Goal: Task Accomplishment & Management: Complete application form

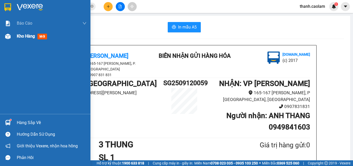
click at [29, 34] on span "Kho hàng" at bounding box center [26, 36] width 18 height 5
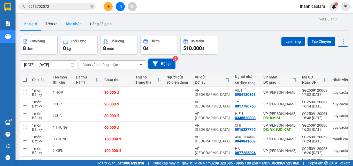
click at [71, 24] on button "Kho nhận" at bounding box center [74, 24] width 24 height 12
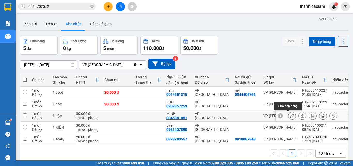
click at [290, 114] on icon at bounding box center [292, 116] width 4 height 4
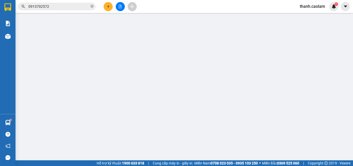
type input "0845881881"
type input "MINH"
type input "30.000"
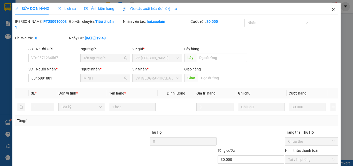
click at [332, 10] on icon "close" at bounding box center [333, 9] width 3 height 3
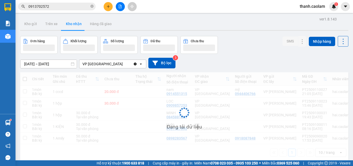
click at [329, 9] on div "thanh.caolam 1" at bounding box center [317, 6] width 43 height 9
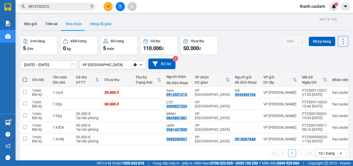
click at [91, 22] on button "Hàng đã giao" at bounding box center [101, 24] width 30 height 12
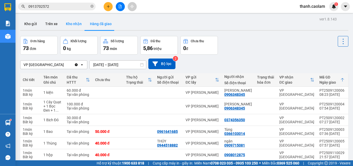
click at [71, 22] on button "Kho nhận" at bounding box center [74, 24] width 24 height 12
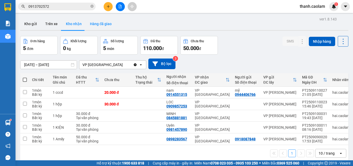
click at [96, 23] on button "Hàng đã giao" at bounding box center [101, 24] width 30 height 12
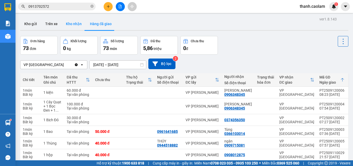
click at [70, 23] on button "Kho nhận" at bounding box center [74, 24] width 24 height 12
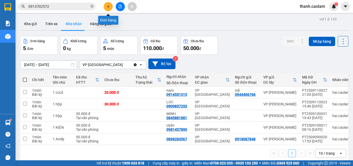
click at [111, 9] on button at bounding box center [108, 6] width 9 height 9
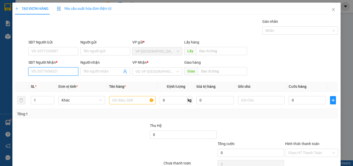
click at [66, 69] on input "SĐT Người Nhận *" at bounding box center [53, 71] width 50 height 8
type input "0817815276"
click at [62, 81] on div "0817815276 - TRANG" at bounding box center [52, 82] width 43 height 6
type input "TRANG"
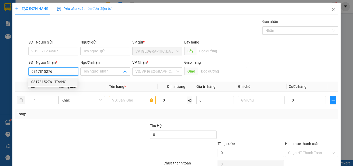
type input "KM20"
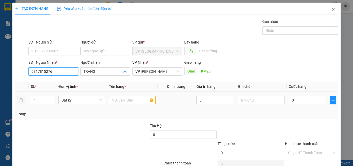
type input "0817815276"
click at [126, 99] on input "text" at bounding box center [132, 100] width 47 height 8
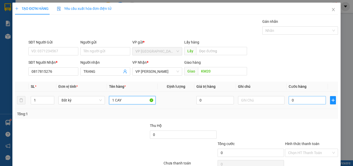
type input "1 CAY"
click at [310, 100] on input "0" at bounding box center [307, 100] width 37 height 8
type input "5"
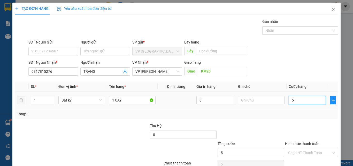
type input "50"
type input "500"
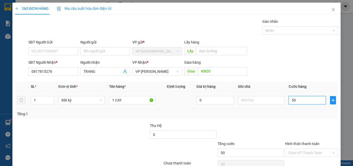
type input "500"
type input "5.000"
type input "50.000"
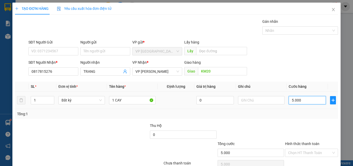
type input "50.000"
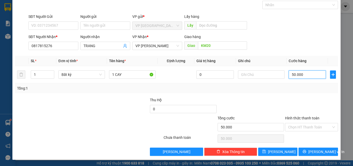
type input "50.000"
click at [297, 119] on label "Hình thức thanh toán" at bounding box center [302, 118] width 34 height 4
click at [297, 123] on input "Hình thức thanh toán" at bounding box center [309, 127] width 43 height 8
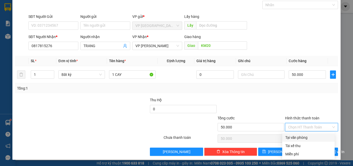
click at [301, 139] on div "Tại văn phòng" at bounding box center [308, 137] width 46 height 6
type input "0"
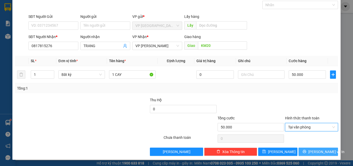
click at [318, 153] on span "[PERSON_NAME] và In" at bounding box center [326, 152] width 36 height 6
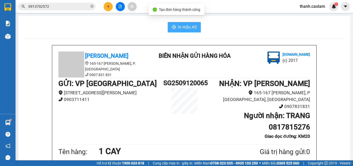
click at [181, 28] on span "In mẫu A5" at bounding box center [187, 27] width 19 height 6
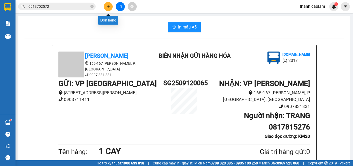
click at [109, 8] on icon "plus" at bounding box center [109, 7] width 4 height 4
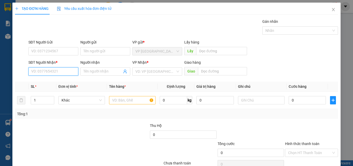
click at [67, 71] on input "SĐT Người Nhận *" at bounding box center [53, 71] width 50 height 8
type input "0353546681"
click at [56, 82] on div "0353546681 - HIEU" at bounding box center [52, 82] width 43 height 6
type input "HIEU"
type input "0353546681"
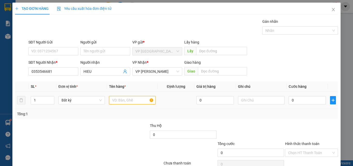
click at [132, 101] on input "text" at bounding box center [132, 100] width 47 height 8
type input "1 CUC DEN"
click at [302, 98] on input "0" at bounding box center [307, 100] width 37 height 8
type input "3"
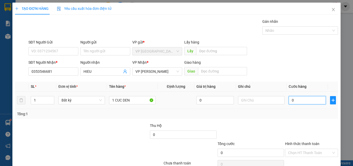
type input "3"
type input "30"
type input "300"
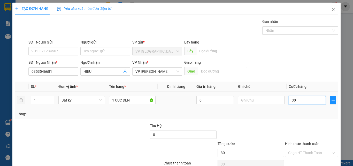
type input "300"
type input "3.000"
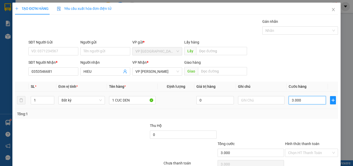
type input "30.000"
click at [310, 59] on form "SĐT Người Gửi VD: 0371234567 Người gửi Tên người gửi VP gửi * VP [GEOGRAPHIC_DA…" at bounding box center [176, 58] width 323 height 38
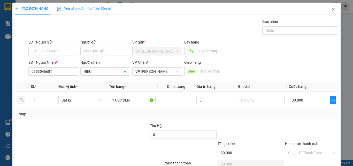
click at [311, 128] on div at bounding box center [312, 132] width 54 height 18
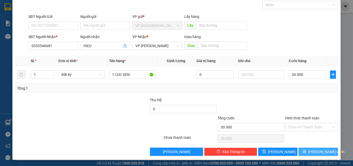
click at [316, 150] on span "[PERSON_NAME] và In" at bounding box center [326, 152] width 36 height 6
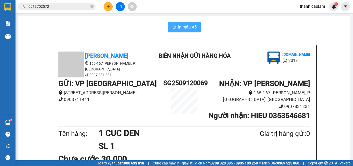
click at [186, 27] on span "In mẫu A5" at bounding box center [187, 27] width 19 height 6
click at [108, 6] on icon "plus" at bounding box center [108, 6] width 0 height 3
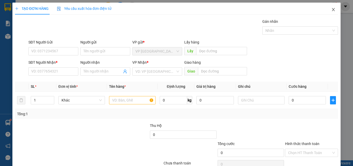
click at [332, 9] on icon "close" at bounding box center [334, 9] width 4 height 4
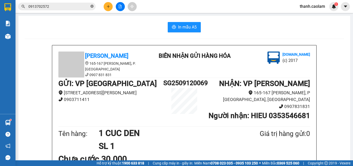
click at [92, 5] on icon "close-circle" at bounding box center [92, 6] width 3 height 3
click at [84, 7] on input "text" at bounding box center [58, 7] width 61 height 6
type input "F"
click at [108, 5] on icon "plus" at bounding box center [109, 7] width 4 height 4
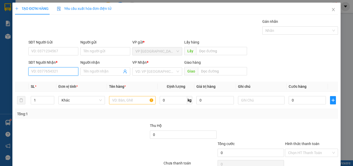
click at [64, 72] on input "SĐT Người Nhận *" at bounding box center [53, 71] width 50 height 8
click at [58, 82] on div "0907200199 - BÌNH" at bounding box center [52, 82] width 43 height 6
type input "0907200199"
type input "BÌNH"
type input "0907200199"
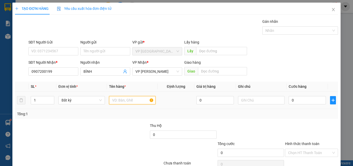
click at [122, 99] on input "text" at bounding box center [132, 100] width 47 height 8
type input "1 BI THU"
click at [301, 101] on input "0" at bounding box center [307, 100] width 37 height 8
type input "2"
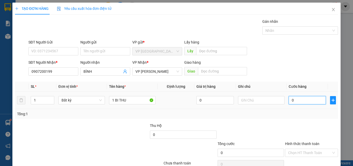
type input "2"
type input "20"
type input "200"
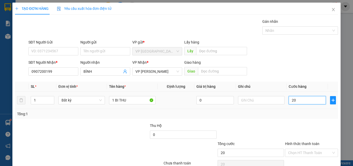
type input "200"
type input "2.000"
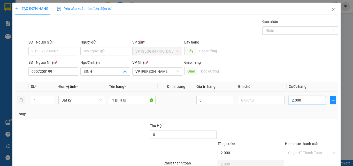
type input "20.000"
click at [312, 142] on label "Hình thức thanh toán" at bounding box center [302, 143] width 34 height 4
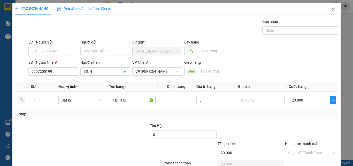
click at [312, 149] on input "Hình thức thanh toán" at bounding box center [309, 153] width 43 height 8
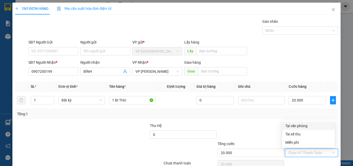
click at [296, 122] on div "Tại văn phòng" at bounding box center [308, 126] width 52 height 8
type input "0"
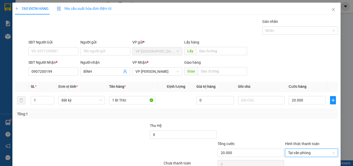
scroll to position [26, 0]
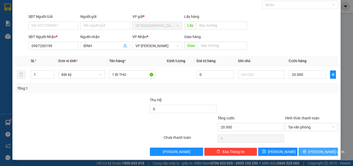
drag, startPoint x: 310, startPoint y: 153, endPoint x: 308, endPoint y: 156, distance: 3.5
click at [308, 156] on div "TẠO ĐƠN HÀNG Yêu cầu xuất hóa đơn điện tử Transit Pickup Surcharge Ids Transit …" at bounding box center [176, 68] width 328 height 183
click at [306, 152] on icon "printer" at bounding box center [305, 151] width 4 height 4
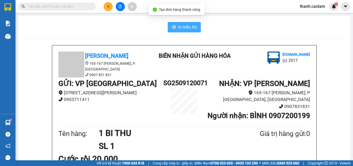
click at [184, 27] on span "In mẫu A5" at bounding box center [187, 27] width 19 height 6
drag, startPoint x: 111, startPoint y: 3, endPoint x: 109, endPoint y: 4, distance: 2.7
click at [111, 3] on div at bounding box center [120, 6] width 39 height 9
click at [111, 10] on div at bounding box center [120, 6] width 39 height 9
click at [107, 9] on button at bounding box center [108, 6] width 9 height 9
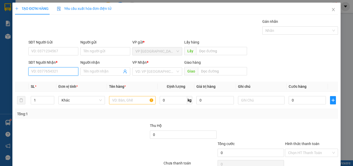
click at [65, 70] on input "SĐT Người Nhận *" at bounding box center [53, 71] width 50 height 8
type input "0772504075"
click at [64, 81] on div "0772504075 - DANH" at bounding box center [52, 82] width 43 height 6
type input "DANH"
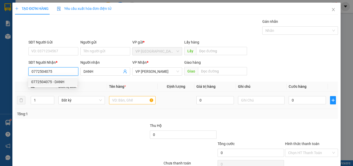
type input "0772504075"
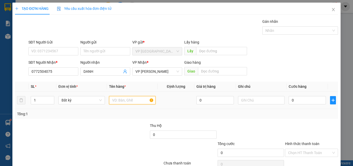
click at [114, 100] on input "text" at bounding box center [132, 100] width 47 height 8
type input "1 MIENG"
type input "30"
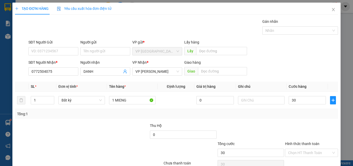
type input "30.000"
click at [237, 114] on div "Tổng: 1" at bounding box center [176, 114] width 319 height 6
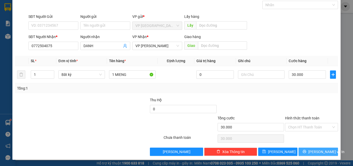
click at [320, 148] on div "Transit Pickup Surcharge Ids Transit Deliver Surcharge Ids Transit Deliver Surc…" at bounding box center [176, 74] width 323 height 163
click at [320, 151] on span "[PERSON_NAME] và In" at bounding box center [326, 152] width 36 height 6
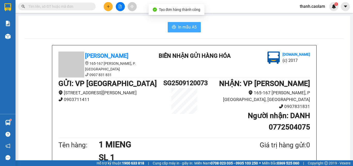
drag, startPoint x: 170, startPoint y: 25, endPoint x: 187, endPoint y: 24, distance: 16.8
click at [169, 25] on button "In mẫu A5" at bounding box center [184, 27] width 33 height 10
click at [104, 8] on button at bounding box center [108, 6] width 9 height 9
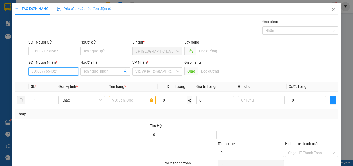
click at [53, 68] on input "SĐT Người Nhận *" at bounding box center [53, 71] width 50 height 8
drag, startPoint x: 107, startPoint y: 94, endPoint x: 126, endPoint y: 108, distance: 23.6
click at [108, 95] on td at bounding box center [132, 100] width 51 height 17
click at [126, 104] on input "text" at bounding box center [132, 100] width 47 height 8
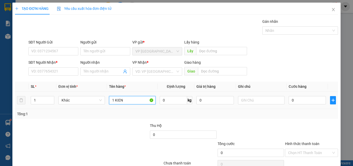
type input "1 KIEN"
type input "3"
type input "30"
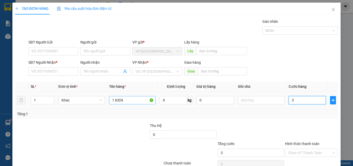
type input "30"
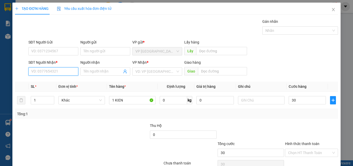
type input "30.000"
click at [60, 75] on input "SĐT Người Nhận *" at bounding box center [53, 71] width 50 height 8
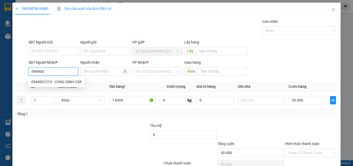
click at [66, 82] on div "0949001219 - CONG DINH CAR" at bounding box center [56, 82] width 50 height 6
type input "0949001219"
type input "[PERSON_NAME] CAR"
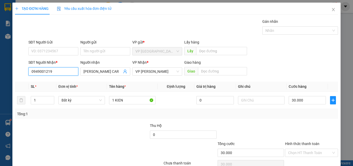
scroll to position [26, 0]
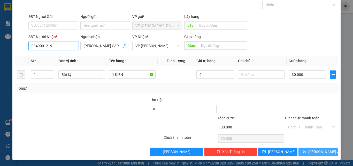
type input "0949001219"
click at [311, 149] on span "[PERSON_NAME] và In" at bounding box center [326, 152] width 36 height 6
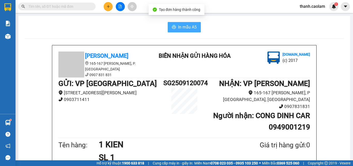
click at [173, 26] on icon "printer" at bounding box center [174, 27] width 4 height 4
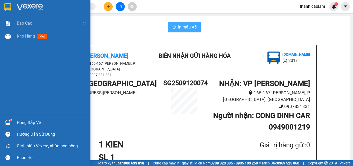
click at [26, 11] on img at bounding box center [30, 7] width 26 height 8
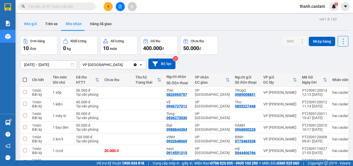
click at [28, 20] on button "Kho gửi" at bounding box center [30, 24] width 21 height 12
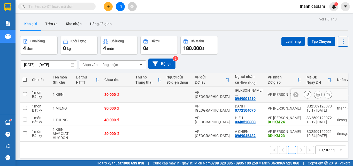
click at [306, 92] on button at bounding box center [307, 94] width 7 height 9
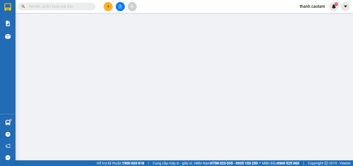
type input "0949001219"
type input "30.000"
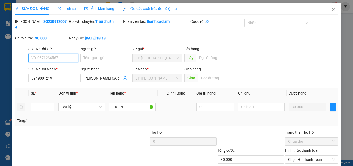
scroll to position [27, 0]
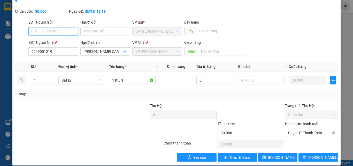
click at [310, 129] on span "Chọn HT Thanh Toán" at bounding box center [311, 133] width 47 height 8
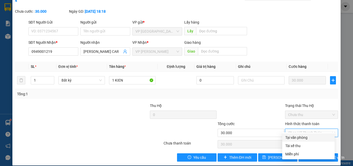
click at [302, 136] on div "Tại văn phòng" at bounding box center [308, 137] width 46 height 6
type input "0"
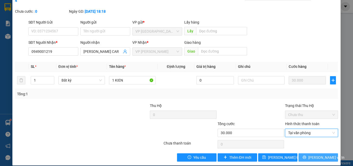
drag, startPoint x: 320, startPoint y: 152, endPoint x: 321, endPoint y: 149, distance: 2.6
click at [320, 154] on span "[PERSON_NAME] và In" at bounding box center [326, 157] width 36 height 6
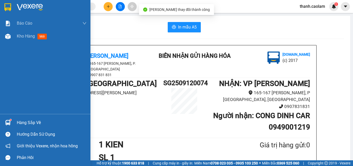
click at [5, 7] on img at bounding box center [7, 7] width 7 height 8
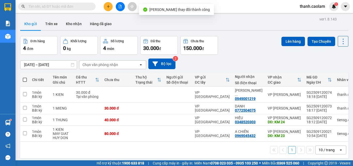
click at [77, 8] on input "text" at bounding box center [58, 7] width 61 height 6
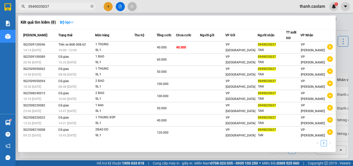
type input "0949035037"
drag, startPoint x: 92, startPoint y: 8, endPoint x: 103, endPoint y: 4, distance: 12.1
click at [92, 8] on span at bounding box center [92, 6] width 3 height 5
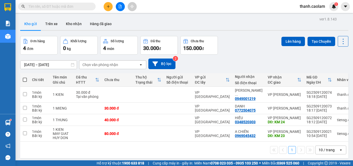
click at [106, 7] on button at bounding box center [108, 6] width 9 height 9
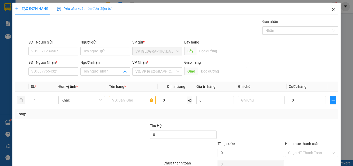
click at [332, 10] on icon "close" at bounding box center [334, 9] width 4 height 4
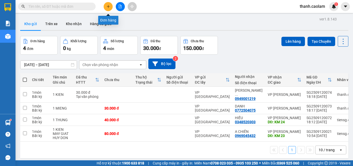
click at [106, 8] on button at bounding box center [108, 6] width 9 height 9
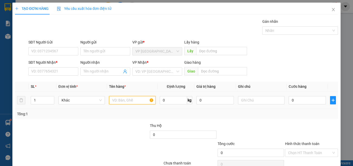
click at [141, 96] on input "text" at bounding box center [132, 100] width 47 height 8
type input "1 KIEN"
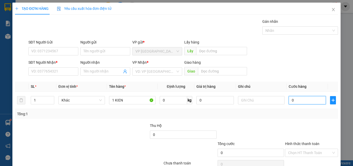
type input "5"
type input "50"
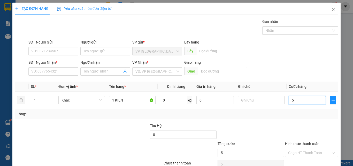
type input "50"
type input "50.000"
drag, startPoint x: 63, startPoint y: 72, endPoint x: 59, endPoint y: 72, distance: 4.2
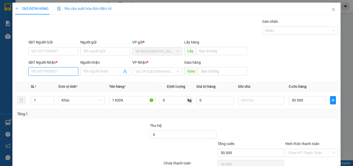
click at [62, 72] on input "SĐT Người Nhận *" at bounding box center [53, 71] width 50 height 8
click at [63, 85] on div "0973852878 - Đức Nhật" at bounding box center [52, 82] width 49 height 8
type input "0973852878"
type input "Đức Nhật"
type input "KM 30"
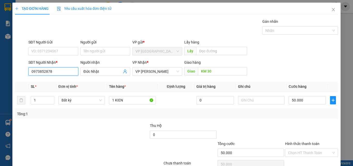
scroll to position [26, 0]
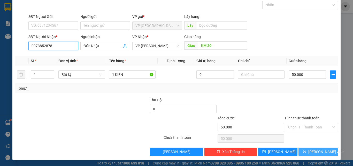
type input "0973852878"
click at [305, 153] on icon "printer" at bounding box center [305, 151] width 4 height 4
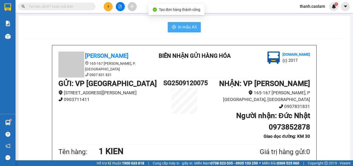
click at [183, 22] on button "In mẫu A5" at bounding box center [184, 27] width 33 height 10
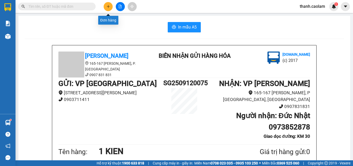
click at [107, 6] on icon "plus" at bounding box center [109, 7] width 4 height 4
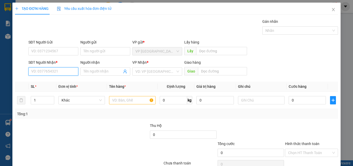
click at [65, 69] on input "SĐT Người Nhận *" at bounding box center [53, 71] width 50 height 8
click at [58, 80] on div "0909582212 - Tú" at bounding box center [52, 82] width 43 height 6
type input "0909582212"
type input "Tú"
type input "0909582212"
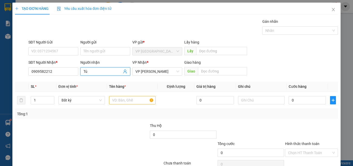
click at [96, 70] on input "Tú" at bounding box center [103, 72] width 39 height 6
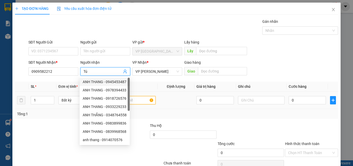
click at [143, 99] on input "text" at bounding box center [132, 100] width 47 height 8
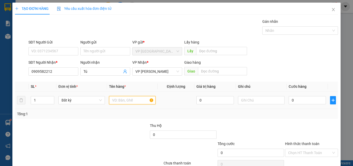
click at [143, 99] on input "text" at bounding box center [132, 100] width 47 height 8
type input "1HOP"
click at [299, 100] on input "0" at bounding box center [307, 100] width 37 height 8
type input "3"
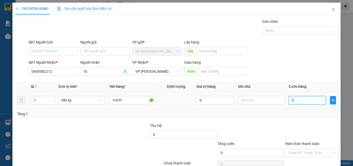
type input "3"
type input "30"
type input "300"
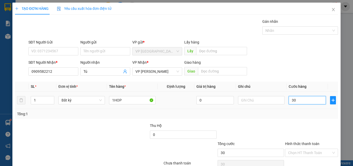
type input "300"
type input "3.000"
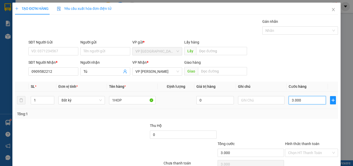
type input "30.000"
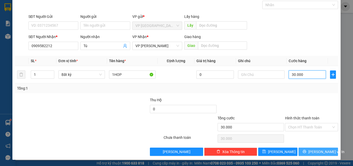
type input "30.000"
click at [319, 154] on button "[PERSON_NAME] và In" at bounding box center [319, 151] width 40 height 8
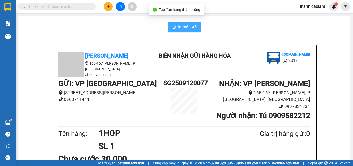
click at [188, 29] on span "In mẫu A5" at bounding box center [187, 27] width 19 height 6
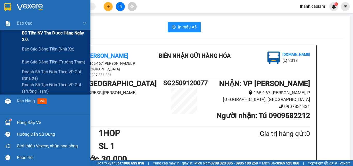
click at [38, 36] on span "BC Tiền NV thu được hàng ngày 2.0." at bounding box center [54, 36] width 65 height 13
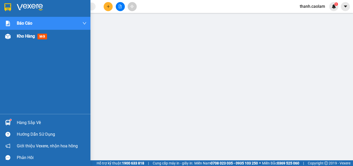
click at [42, 40] on div "Kho hàng mới" at bounding box center [52, 36] width 70 height 13
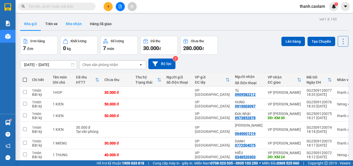
click at [73, 22] on button "Kho nhận" at bounding box center [74, 24] width 24 height 12
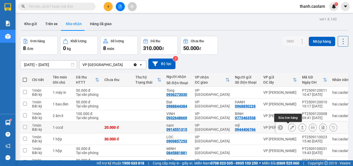
click at [290, 127] on icon at bounding box center [292, 127] width 4 height 4
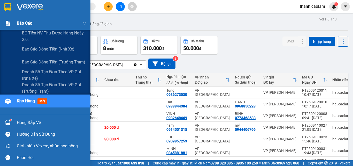
click at [7, 23] on img at bounding box center [7, 23] width 5 height 5
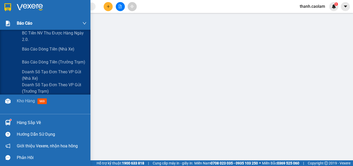
click at [26, 22] on span "Báo cáo" at bounding box center [25, 23] width 16 height 6
click at [28, 40] on span "BC Tiền NV thu được hàng ngày 2.0." at bounding box center [54, 36] width 65 height 13
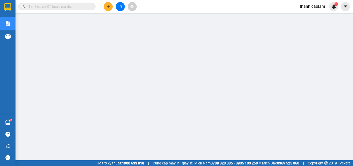
click at [62, 7] on input "text" at bounding box center [58, 7] width 61 height 6
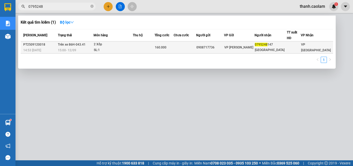
type input "0795248"
click at [118, 44] on div "2 Xốp" at bounding box center [113, 45] width 39 height 6
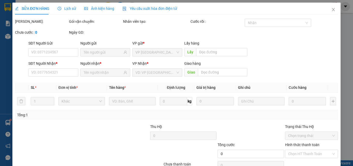
type input "0908717736"
type input "0795248147"
type input "[GEOGRAPHIC_DATA]"
type input "160.000"
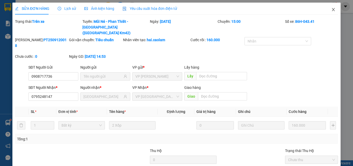
drag, startPoint x: 329, startPoint y: 11, endPoint x: 253, endPoint y: 2, distance: 76.8
click at [332, 11] on icon "close" at bounding box center [334, 9] width 4 height 4
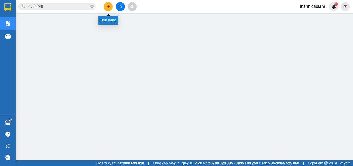
click at [107, 6] on icon "plus" at bounding box center [109, 7] width 4 height 4
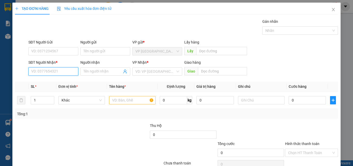
click at [72, 70] on input "SĐT Người Nhận *" at bounding box center [53, 71] width 50 height 8
click at [56, 82] on div "0971111110 - TAM" at bounding box center [52, 82] width 43 height 6
type input "0971111110"
type input "TAM"
type input "0971111110"
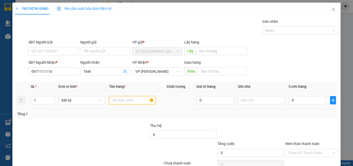
click at [137, 98] on input "text" at bounding box center [132, 100] width 47 height 8
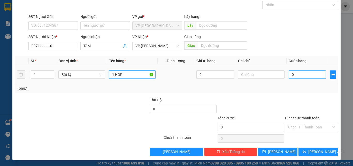
type input "1 HOP"
click at [308, 73] on input "0" at bounding box center [307, 74] width 37 height 8
type input "3"
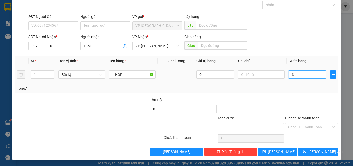
type input "30"
type input "300"
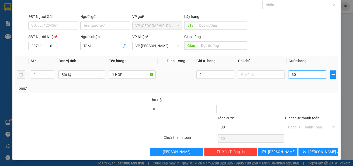
type input "300"
type input "3.000"
type input "30.000"
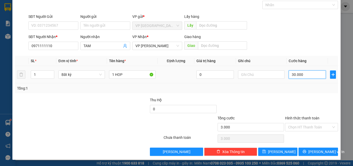
type input "30.000"
click at [316, 150] on span "[PERSON_NAME] và In" at bounding box center [326, 152] width 36 height 6
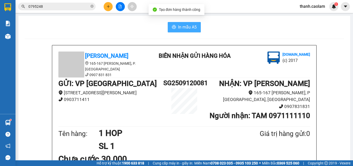
click at [178, 26] on span "In mẫu A5" at bounding box center [187, 27] width 19 height 6
click at [190, 26] on span "In mẫu A5" at bounding box center [187, 27] width 19 height 6
click at [109, 6] on icon "plus" at bounding box center [109, 7] width 4 height 4
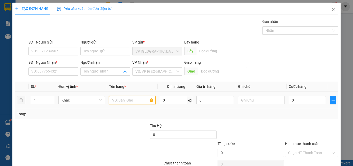
click at [133, 100] on input "text" at bounding box center [132, 100] width 47 height 8
click at [332, 10] on icon "close" at bounding box center [334, 9] width 4 height 4
